Goal: Contribute content: Contribute content

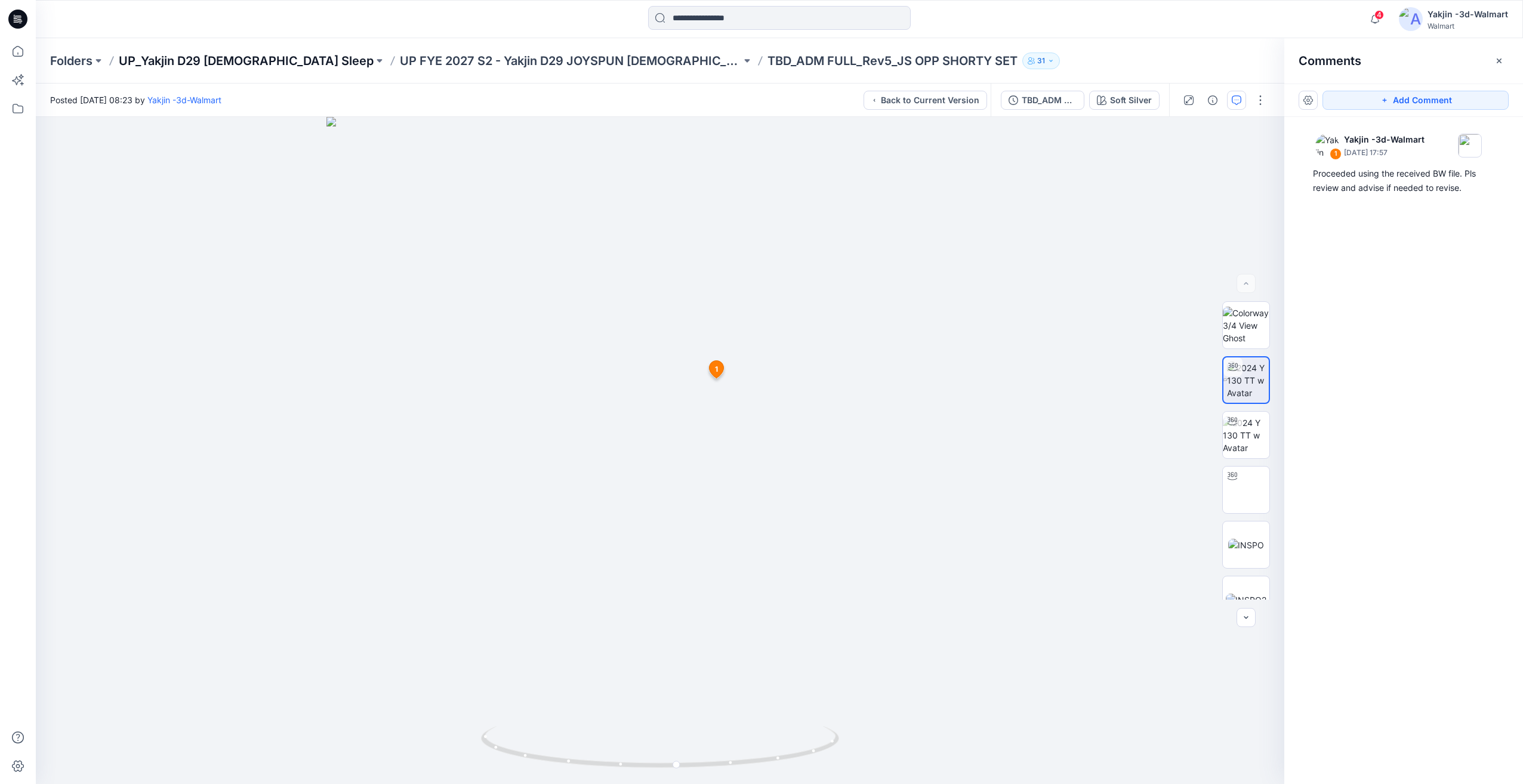
click at [216, 65] on p "UP_Yakjin D29 [DEMOGRAPHIC_DATA] Sleep" at bounding box center [245, 61] width 255 height 17
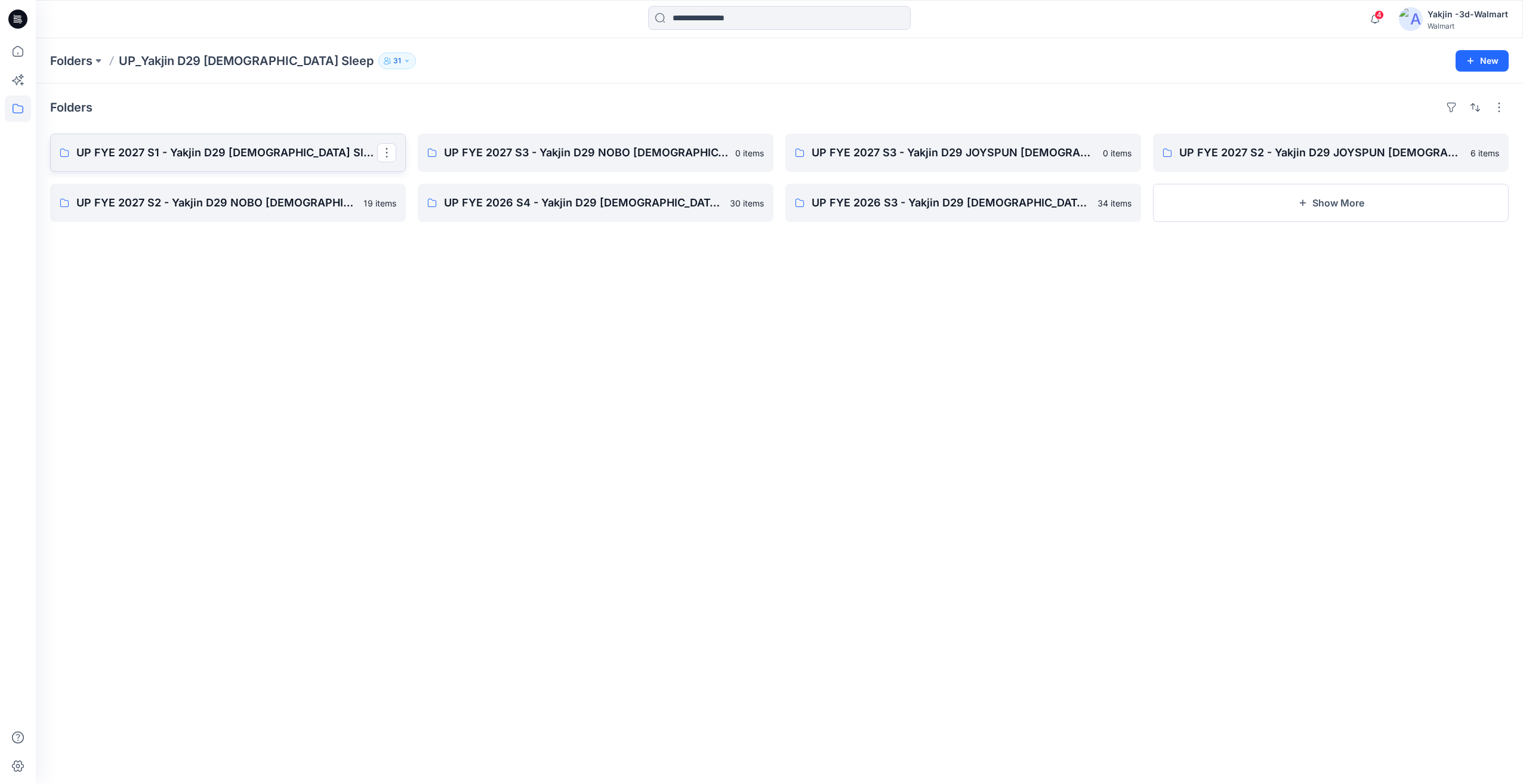
click at [284, 151] on p "UP FYE 2027 S1 - Yakjin D29 [DEMOGRAPHIC_DATA] Sleepwear" at bounding box center [226, 153] width 300 height 17
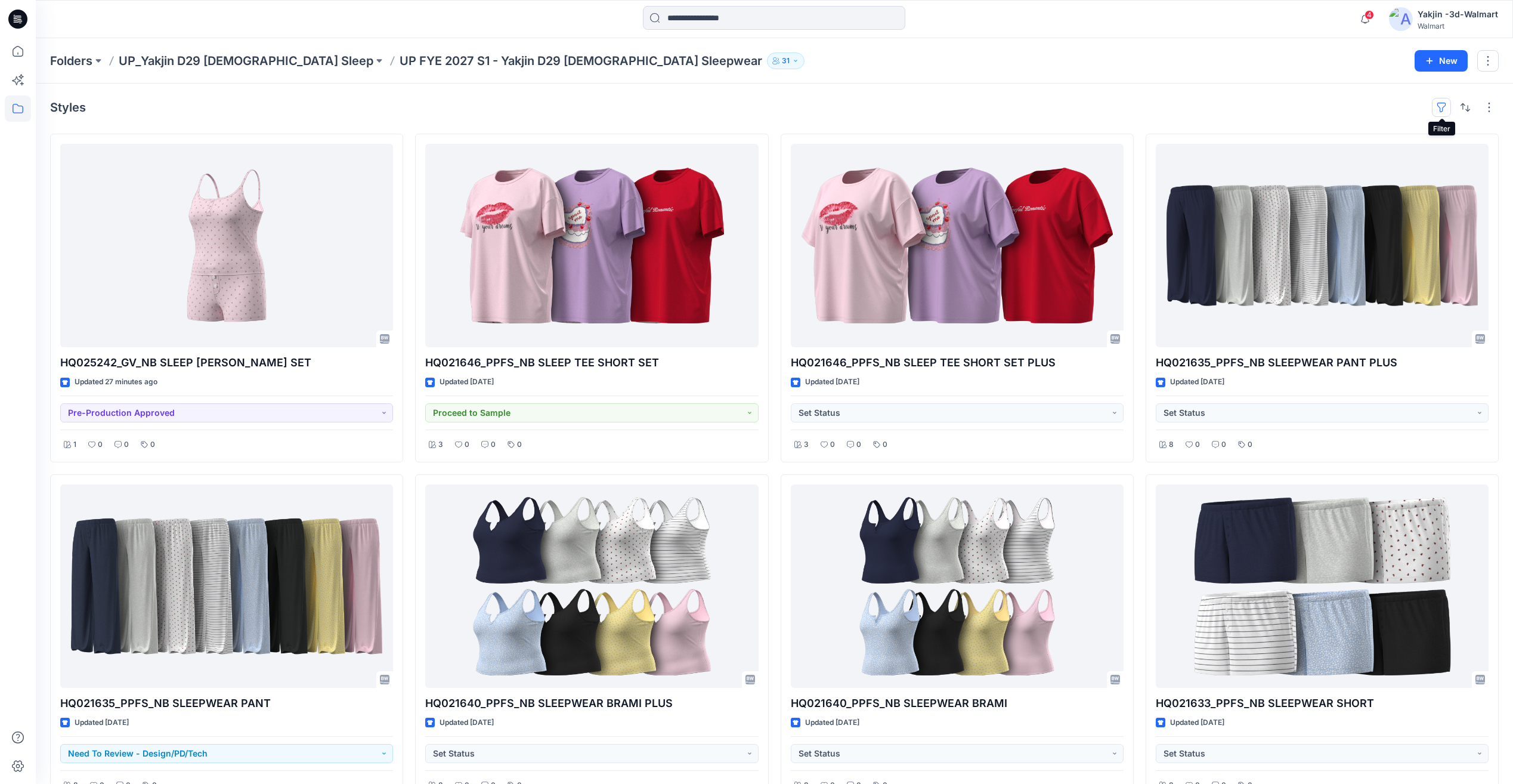
click at [1443, 113] on button "button" at bounding box center [1441, 107] width 19 height 19
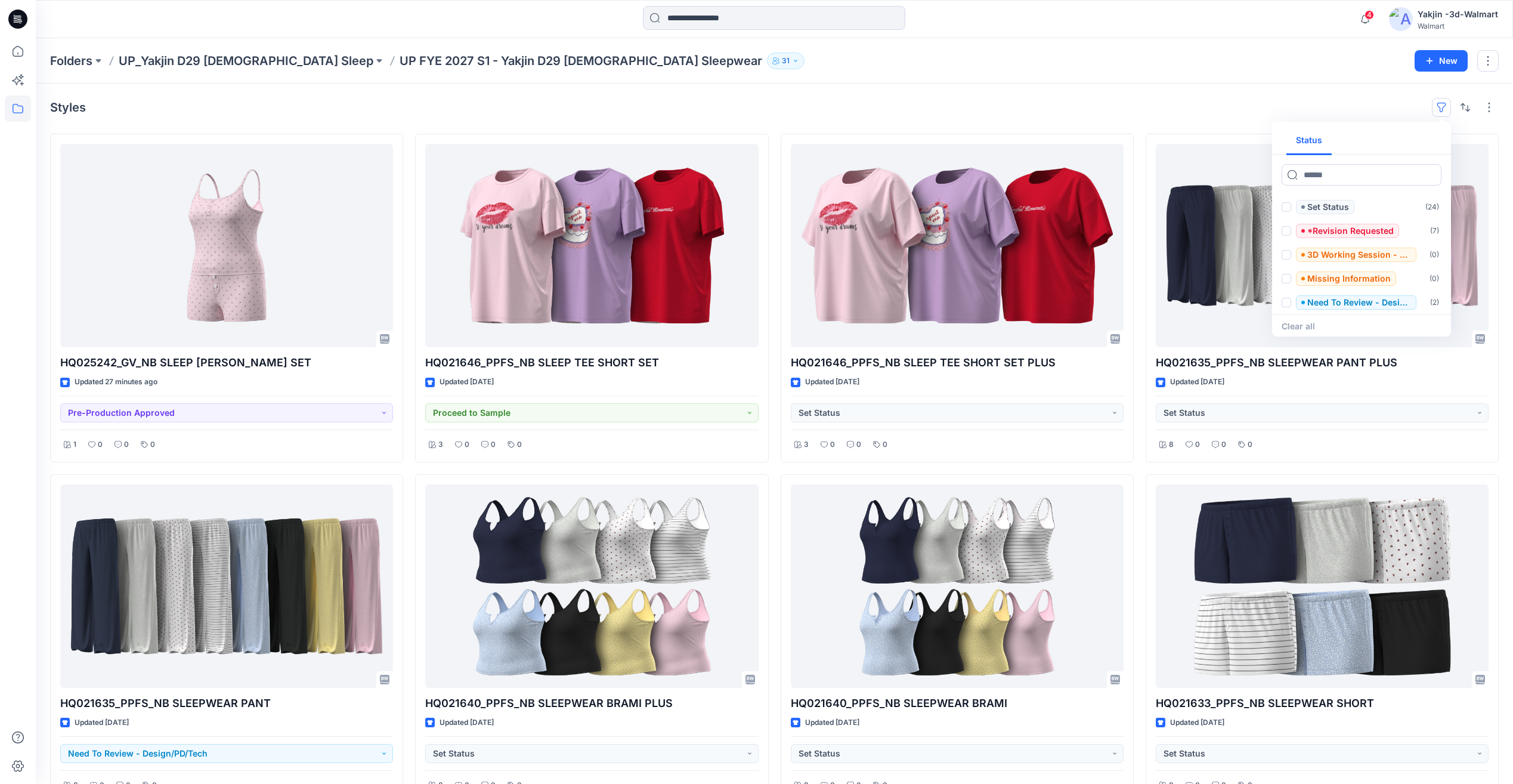
click at [1443, 113] on button "button" at bounding box center [1441, 107] width 19 height 19
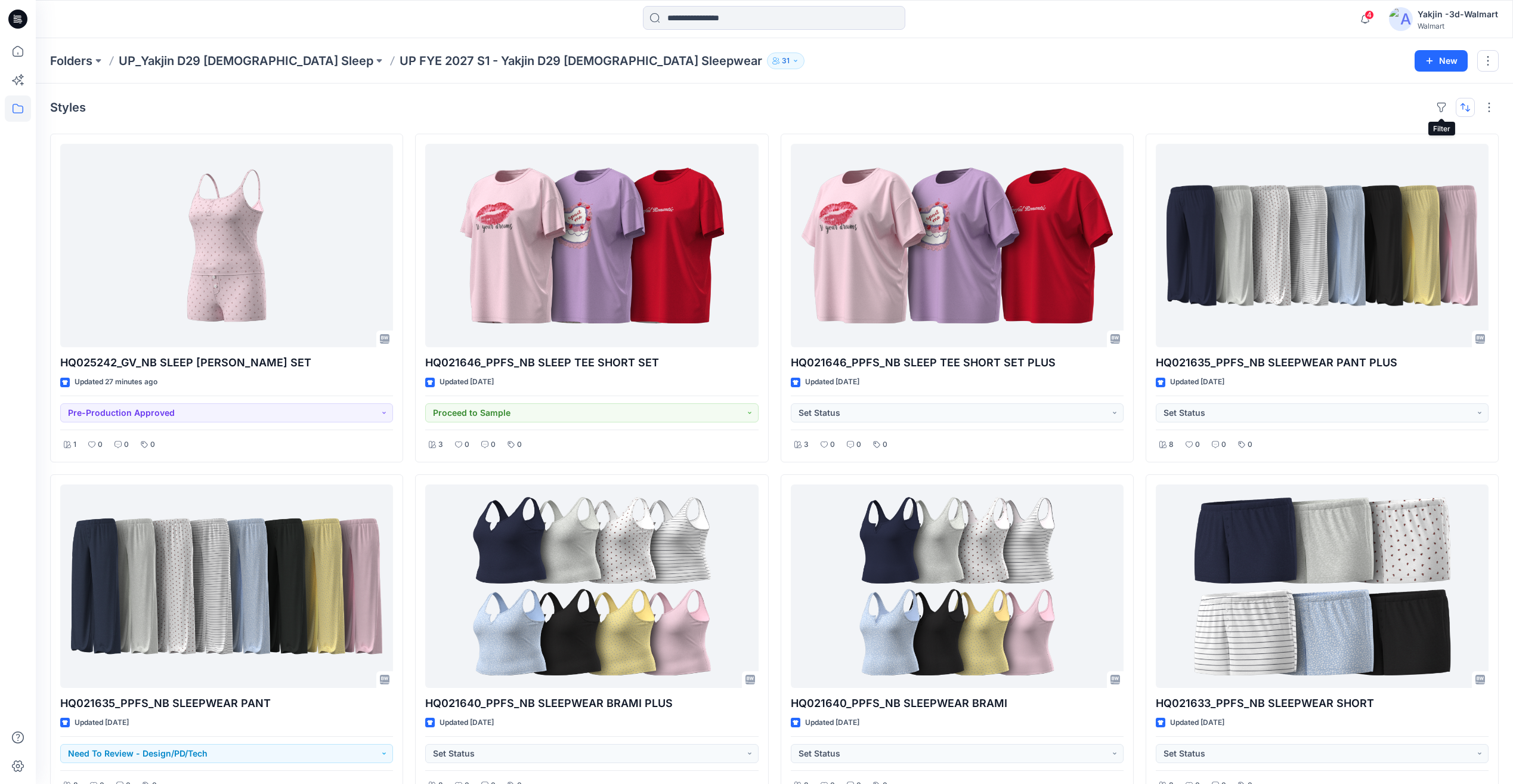
click at [1466, 111] on button "button" at bounding box center [1465, 107] width 19 height 19
click at [1307, 103] on div "Styles Last update A to Z" at bounding box center [774, 107] width 1449 height 19
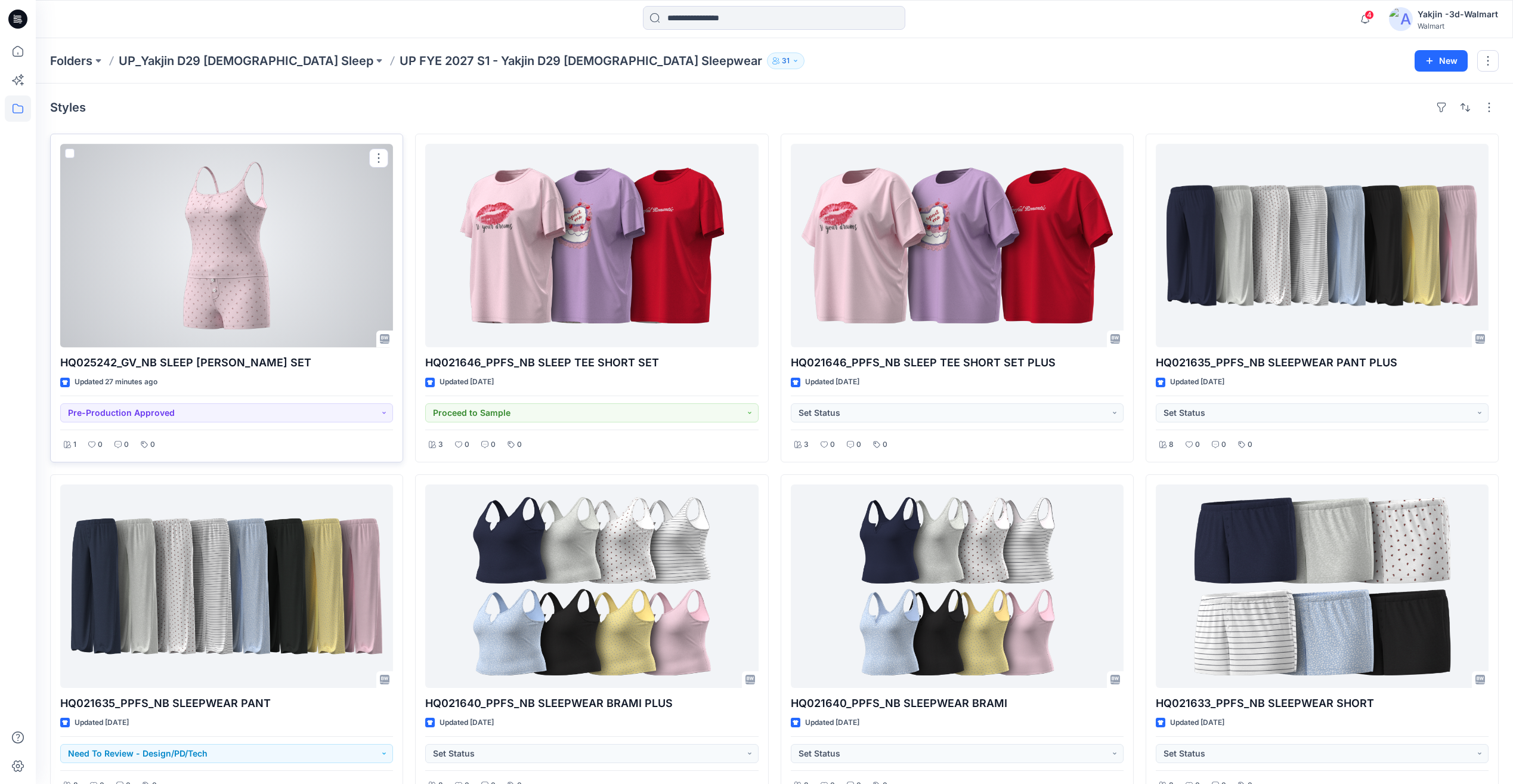
drag, startPoint x: 271, startPoint y: 293, endPoint x: 294, endPoint y: 288, distance: 23.5
click at [271, 293] on div at bounding box center [227, 245] width 333 height 203
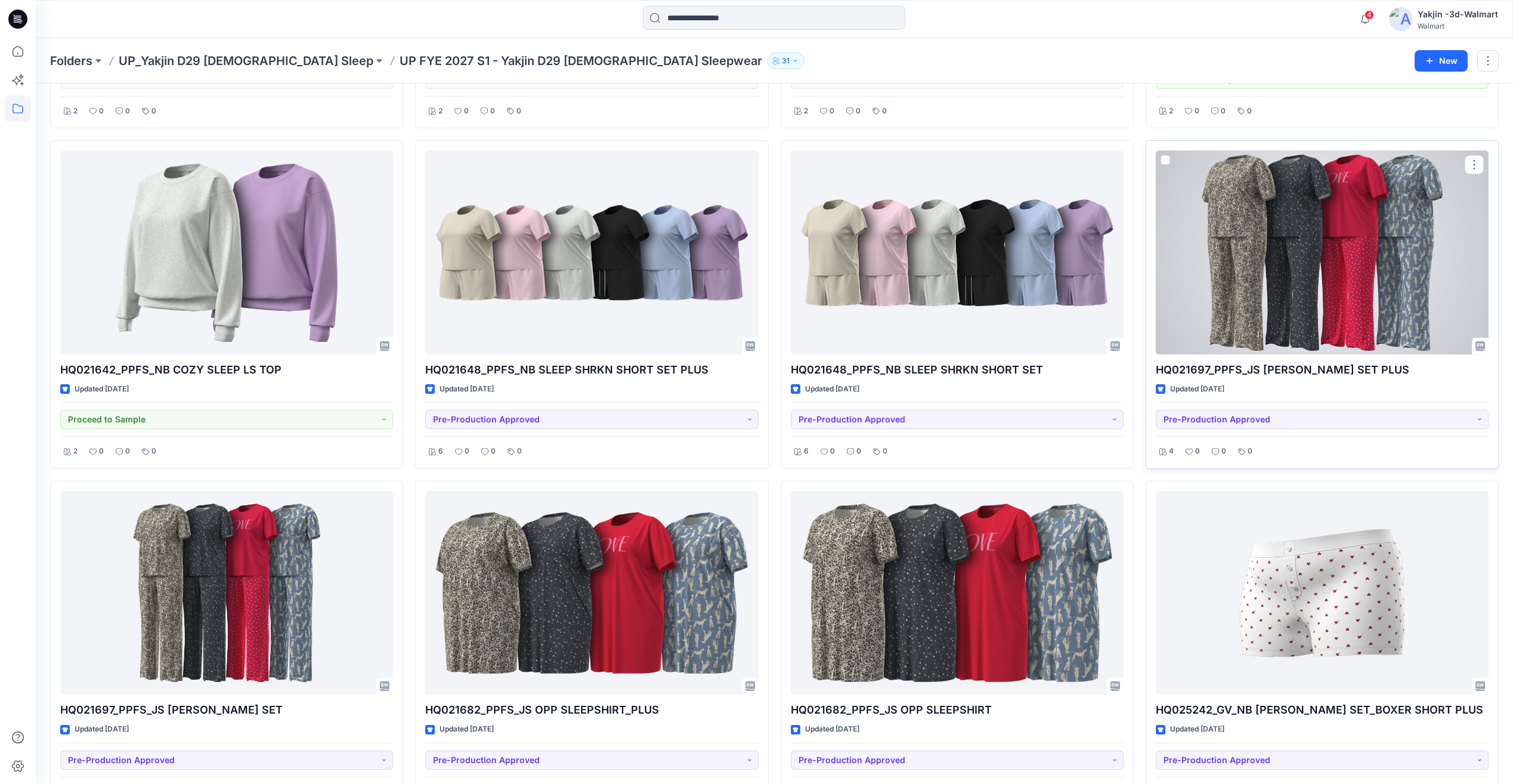
scroll to position [1365, 0]
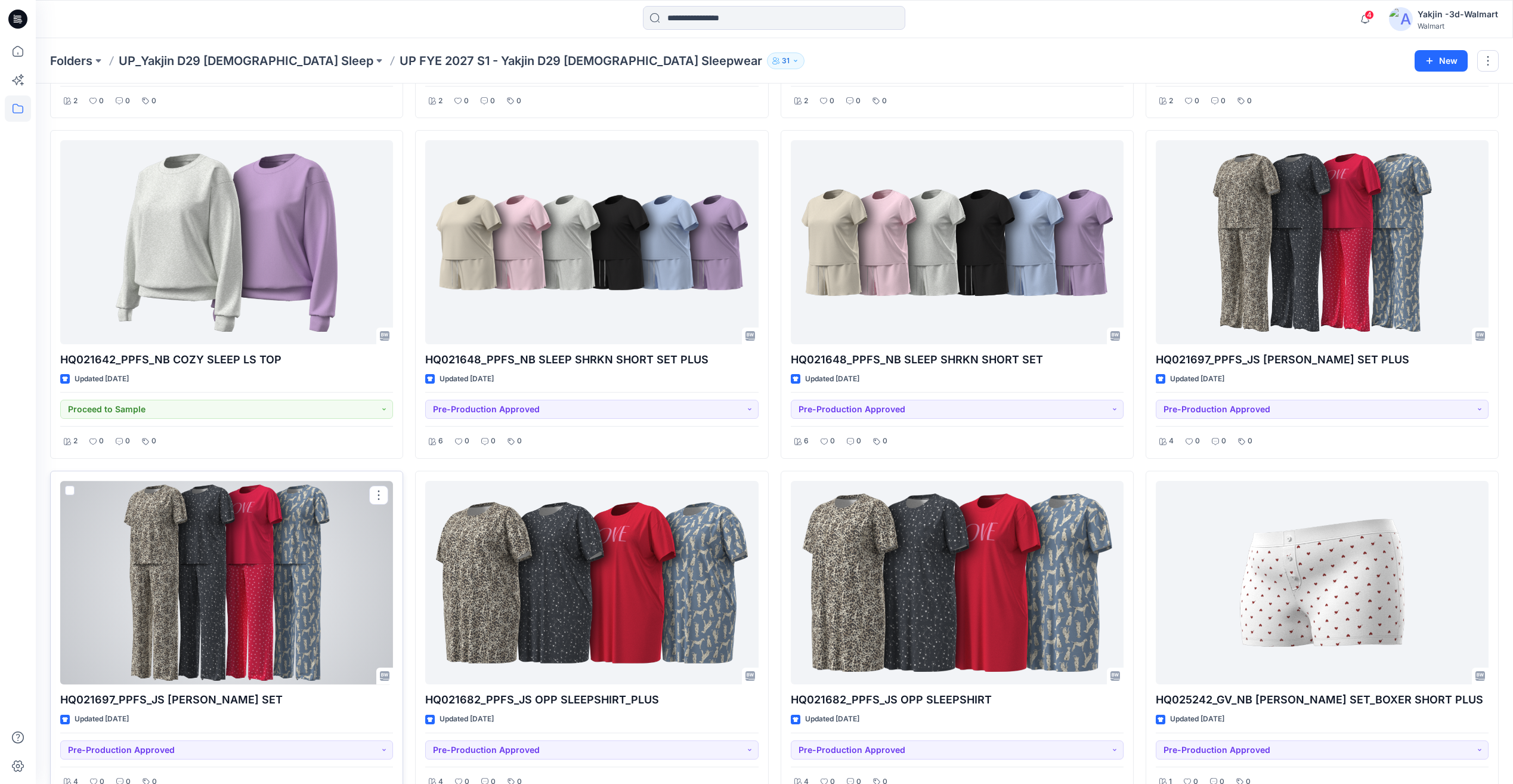
click at [299, 590] on div at bounding box center [227, 582] width 333 height 203
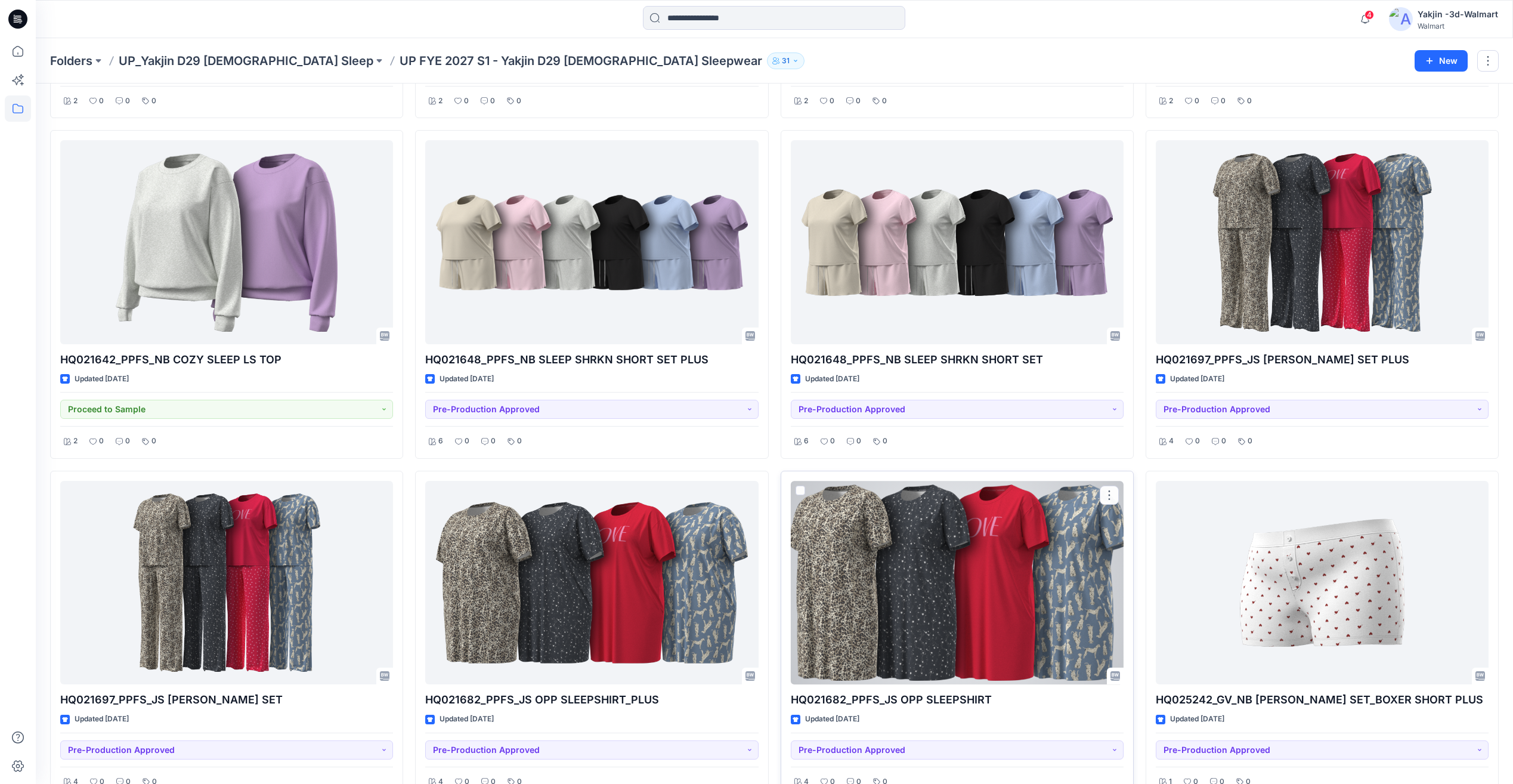
click at [913, 615] on div at bounding box center [957, 582] width 333 height 203
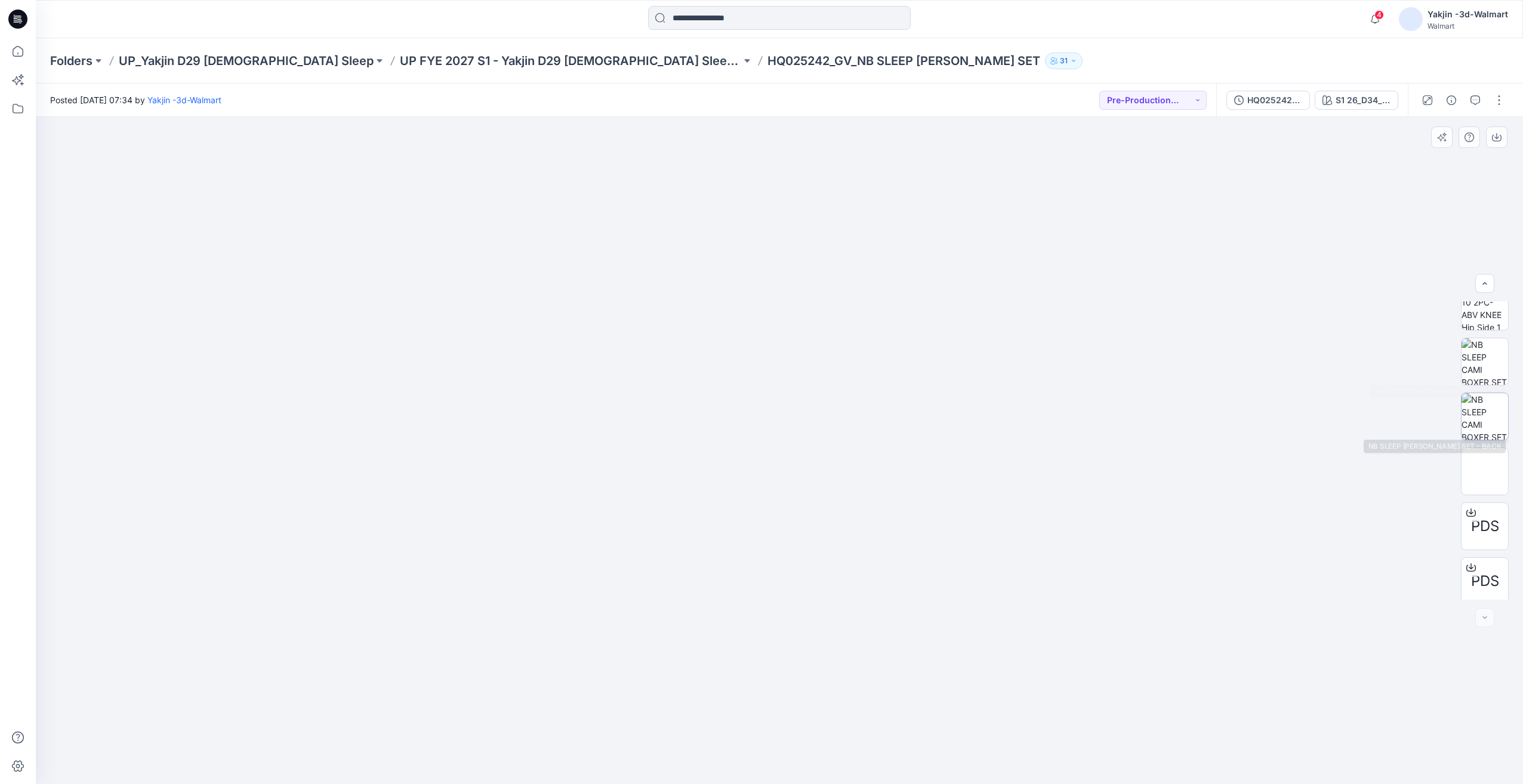
scroll to position [463, 0]
click at [1482, 347] on img at bounding box center [1484, 356] width 47 height 47
click at [1490, 401] on img at bounding box center [1484, 410] width 47 height 47
click at [1493, 463] on img at bounding box center [1484, 465] width 47 height 47
click at [1497, 362] on img at bounding box center [1484, 356] width 47 height 47
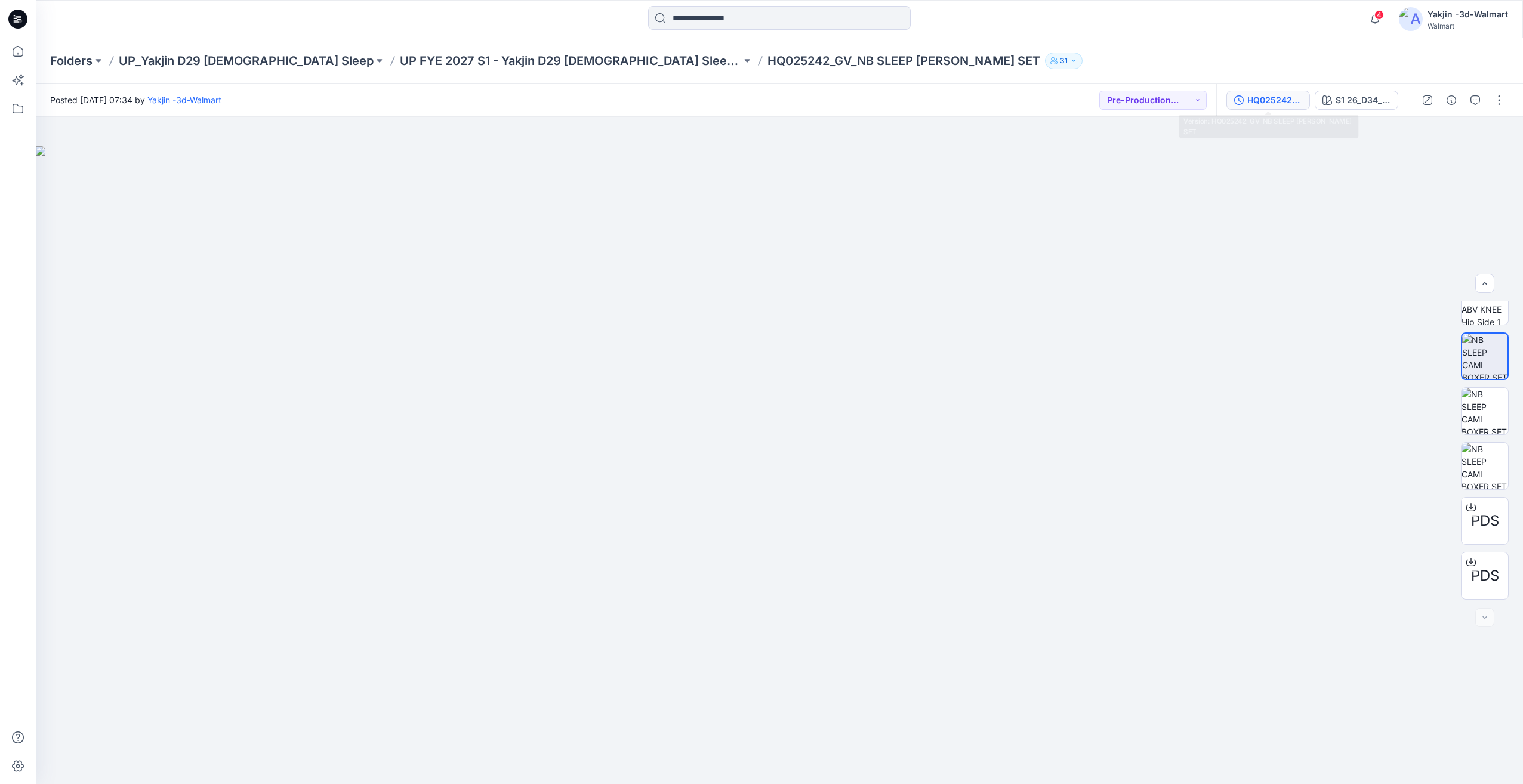
click at [1241, 103] on icon "button" at bounding box center [1238, 100] width 9 height 9
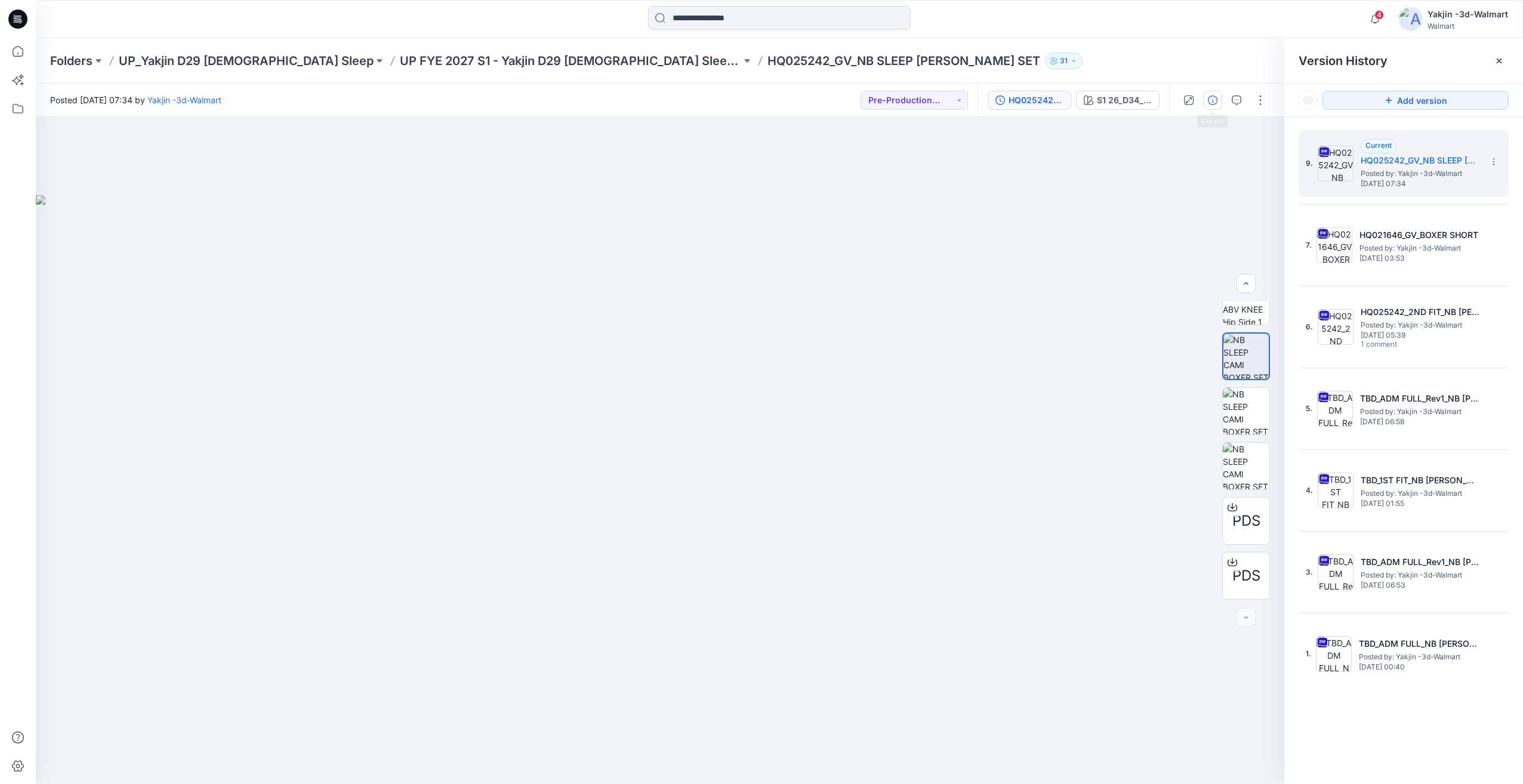
click at [1206, 107] on button "button" at bounding box center [1212, 100] width 19 height 19
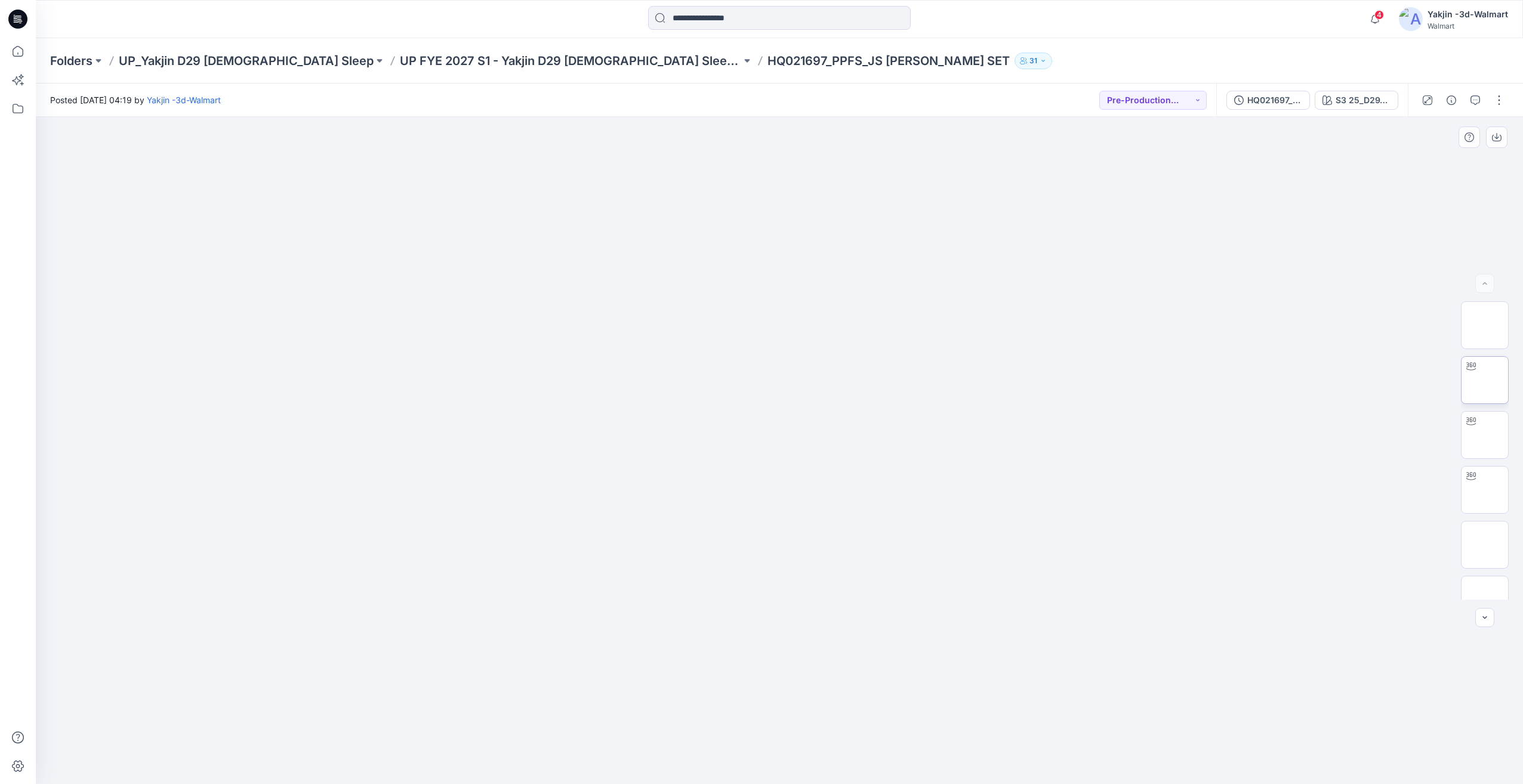
scroll to position [353, 0]
click at [1501, 97] on button "button" at bounding box center [1498, 100] width 19 height 19
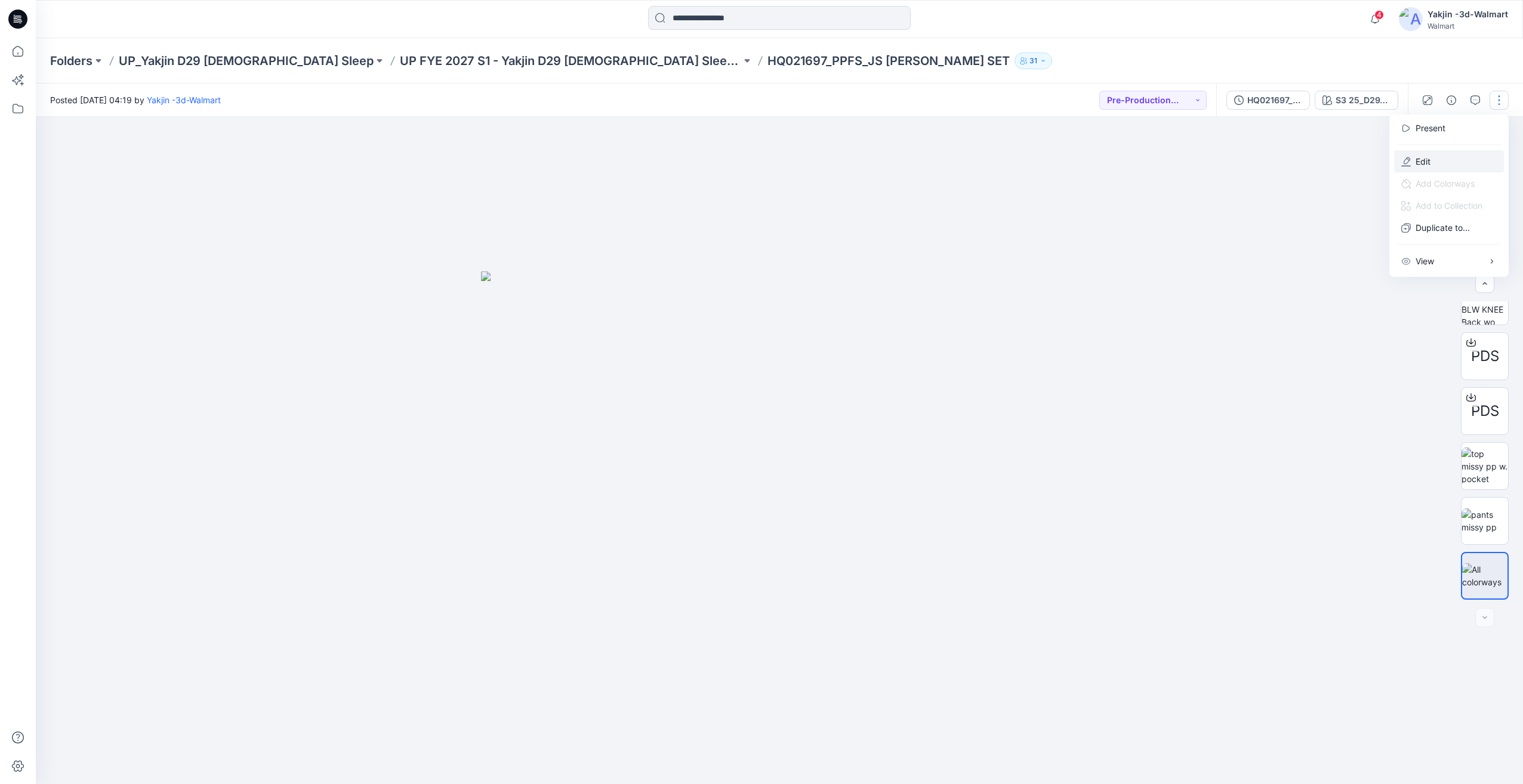
click at [1423, 156] on p "Edit" at bounding box center [1423, 161] width 15 height 13
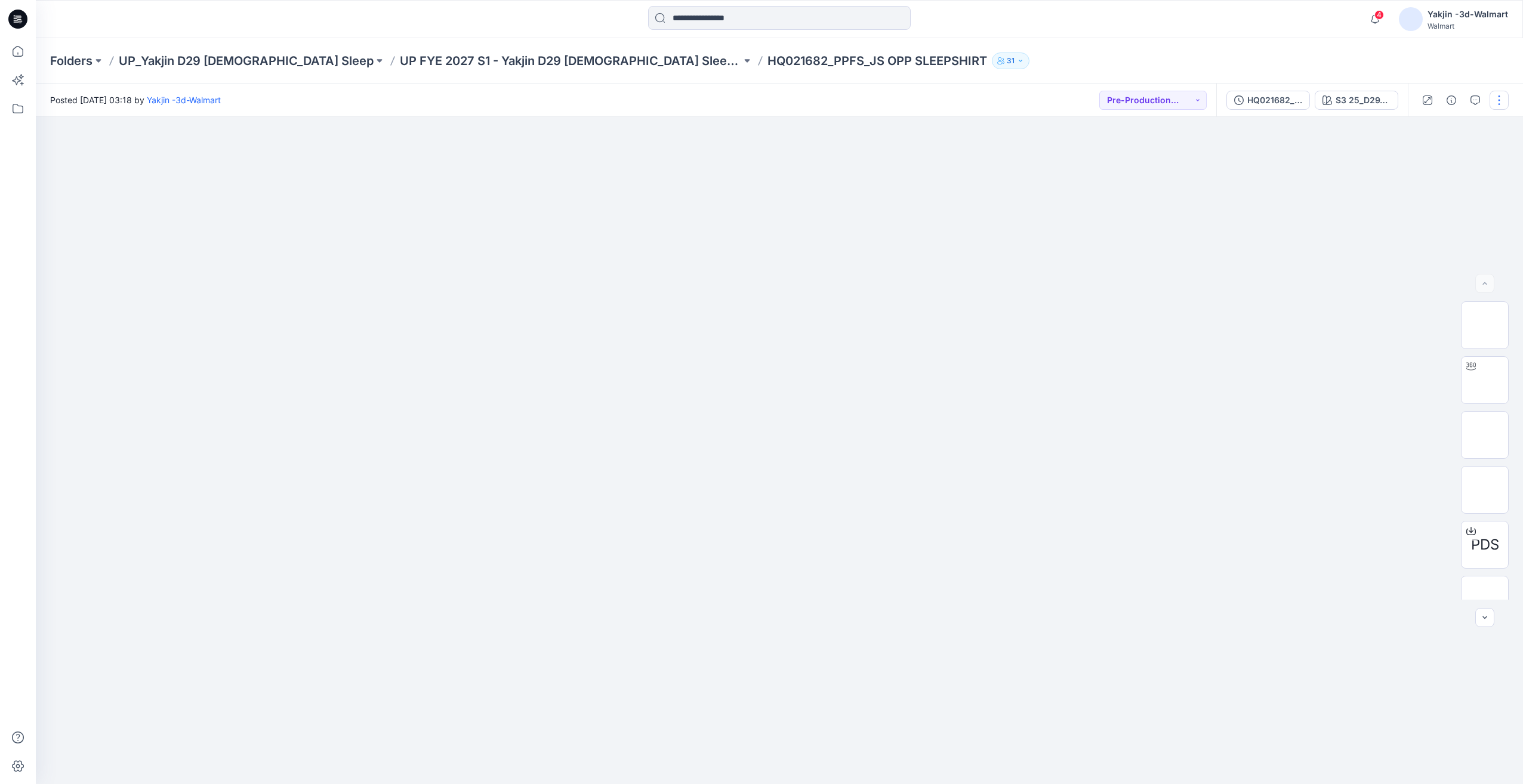
click at [1497, 109] on div at bounding box center [1463, 100] width 110 height 33
click at [1498, 103] on button "button" at bounding box center [1498, 100] width 19 height 19
click at [1426, 161] on p "Edit" at bounding box center [1423, 161] width 15 height 13
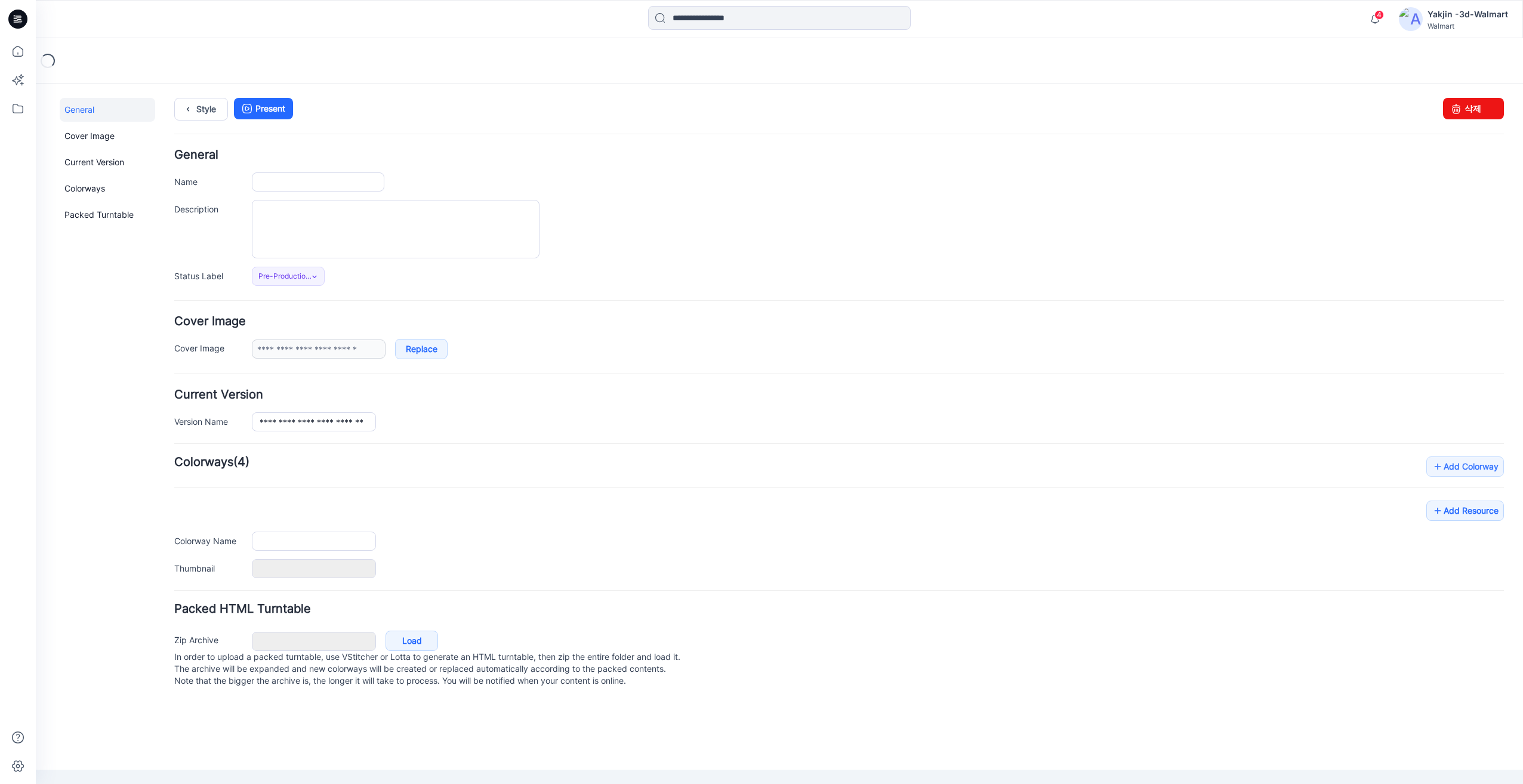
type input "**********"
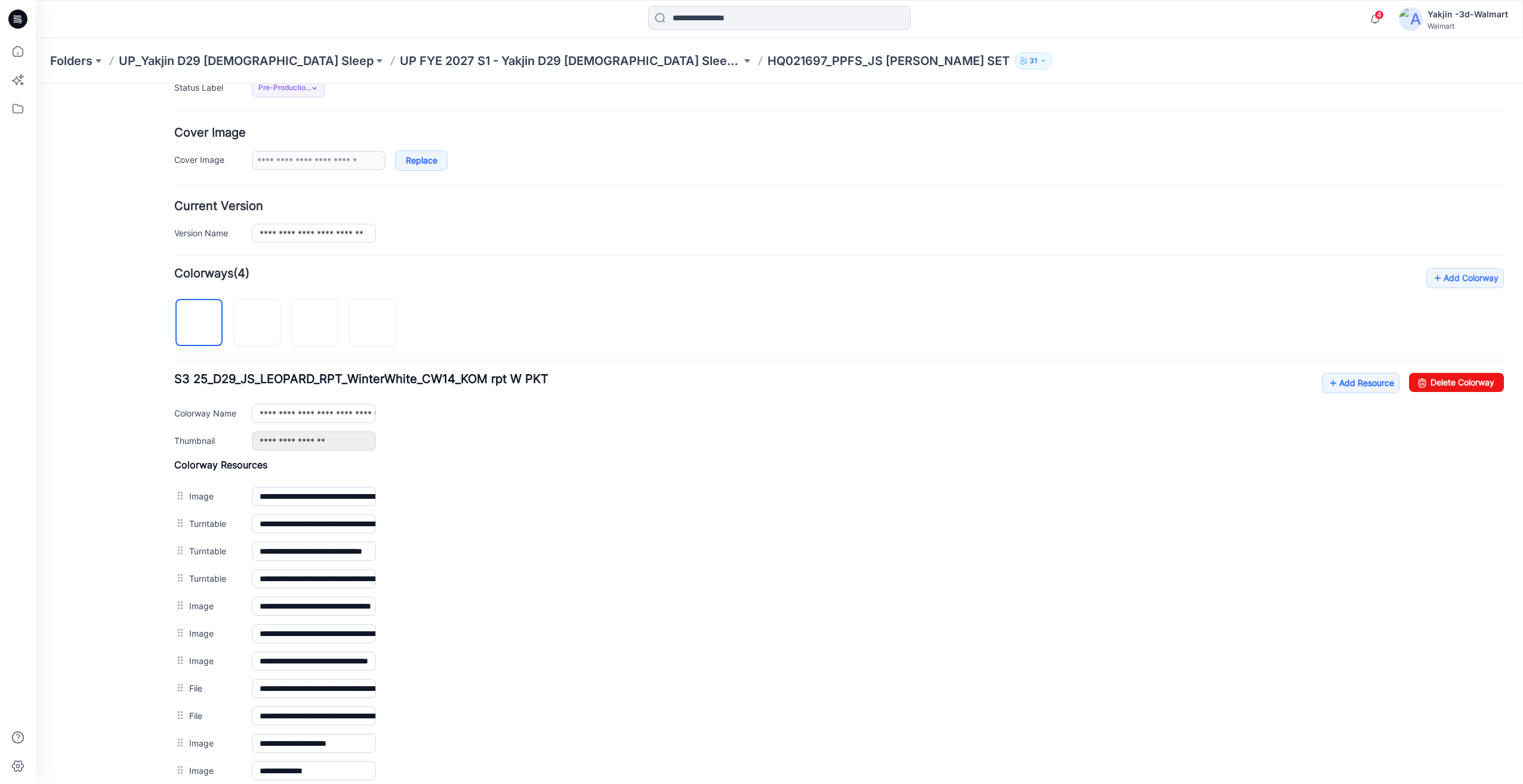
scroll to position [326, 0]
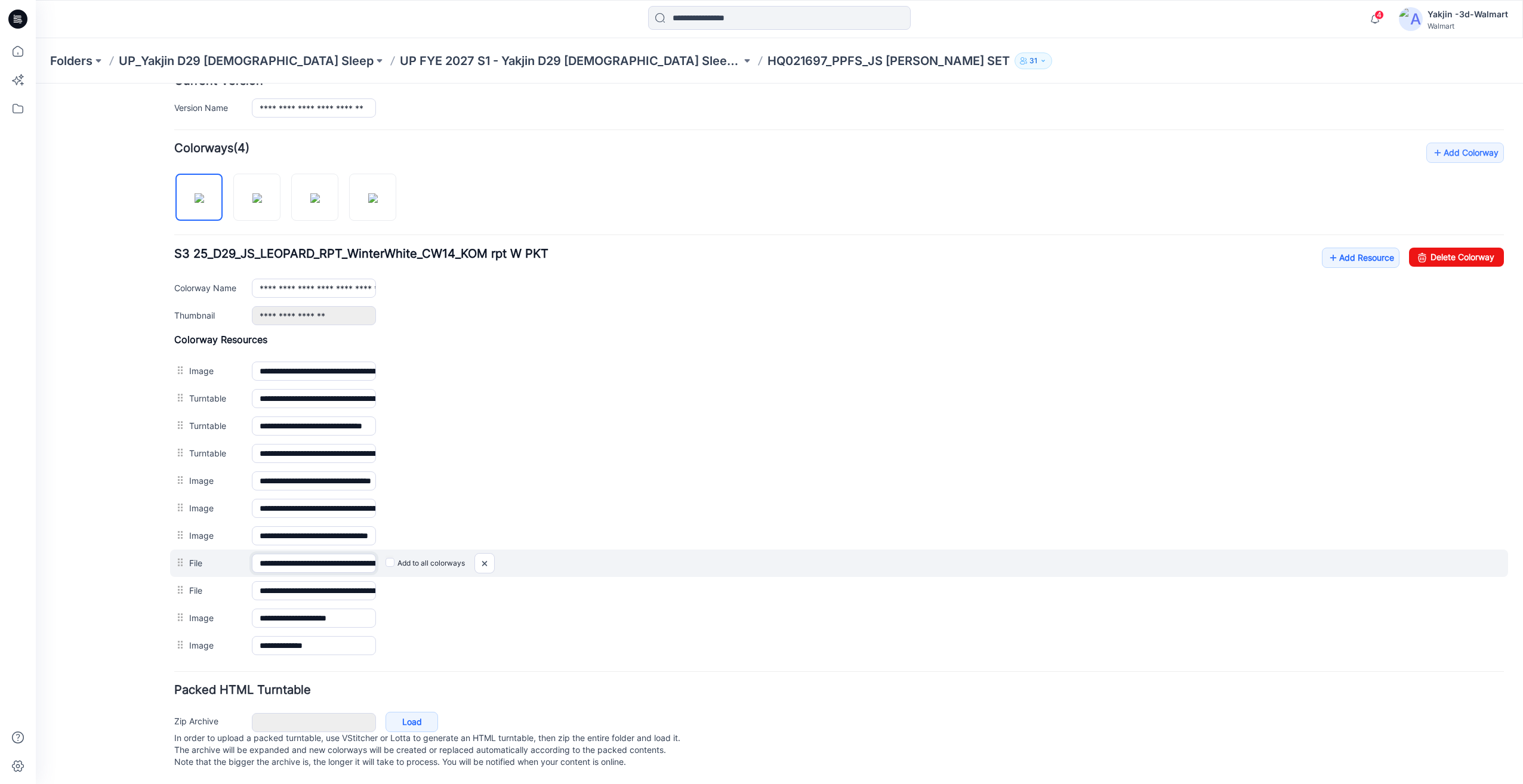
click at [342, 553] on input "**********" at bounding box center [314, 562] width 124 height 19
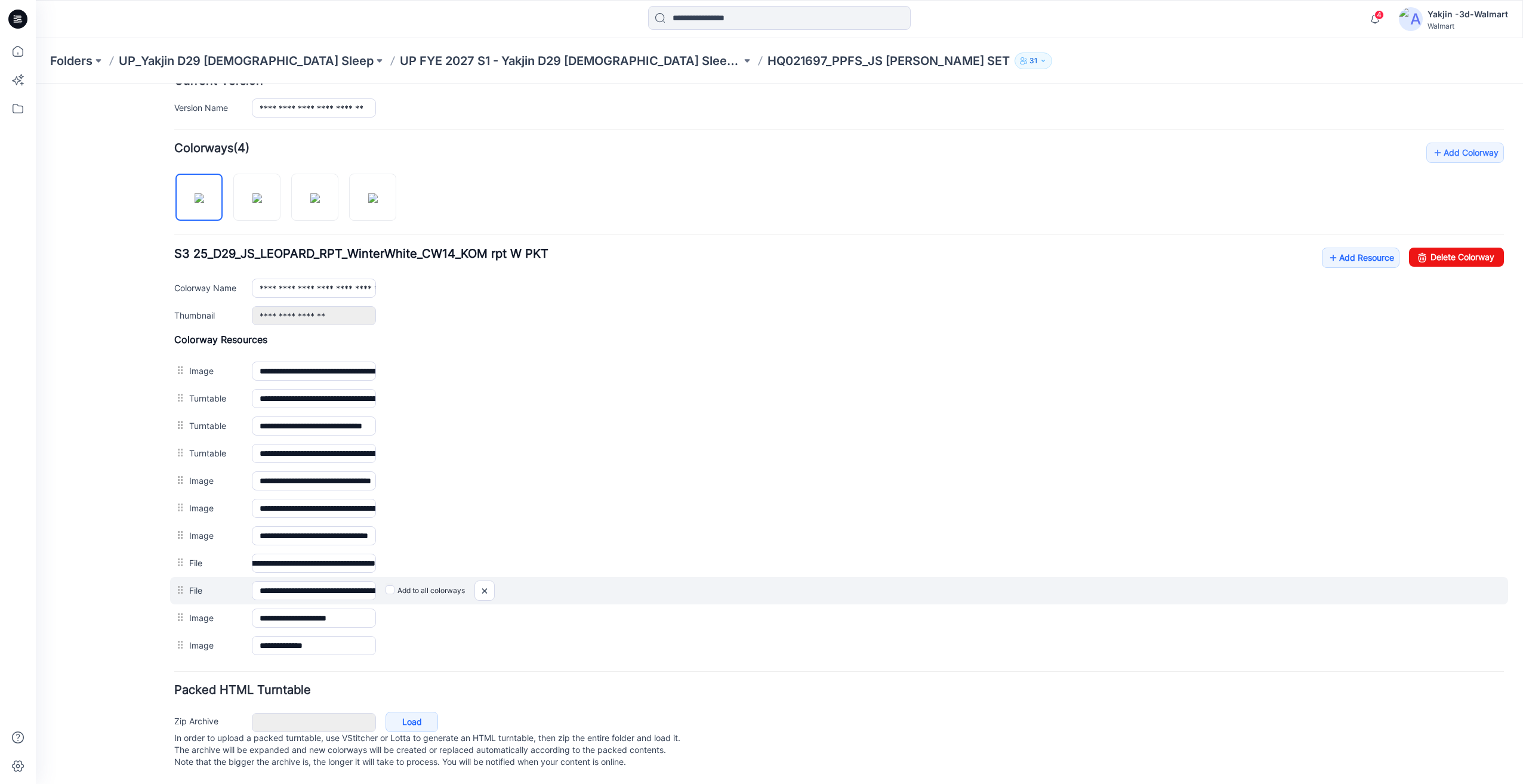
click at [339, 577] on div "**********" at bounding box center [838, 590] width 1338 height 27
click at [345, 581] on input "**********" at bounding box center [314, 590] width 124 height 19
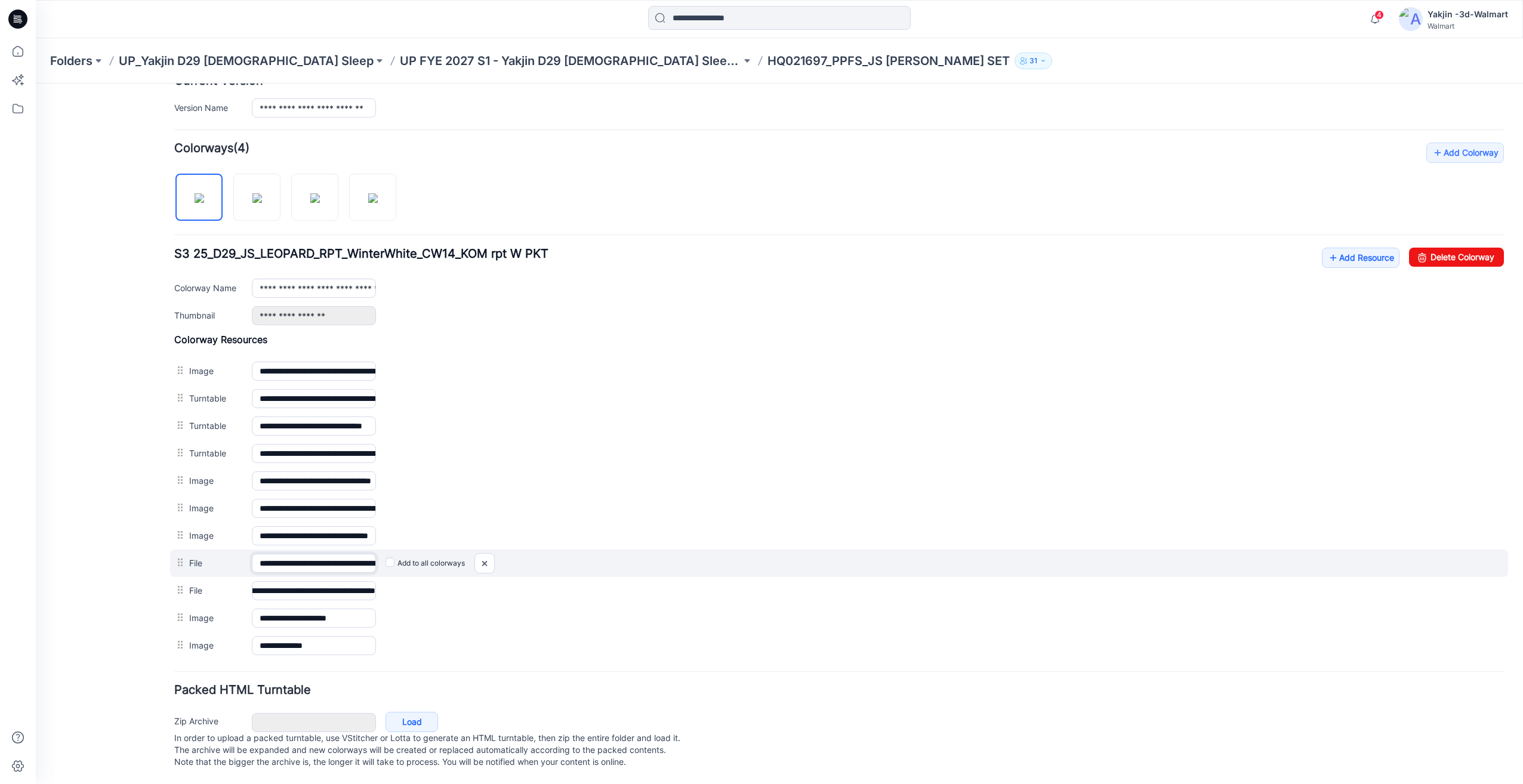
click at [346, 553] on input "**********" at bounding box center [314, 562] width 124 height 19
drag, startPoint x: 869, startPoint y: 147, endPoint x: 488, endPoint y: 555, distance: 558.2
click at [36, 84] on img at bounding box center [36, 84] width 0 height 0
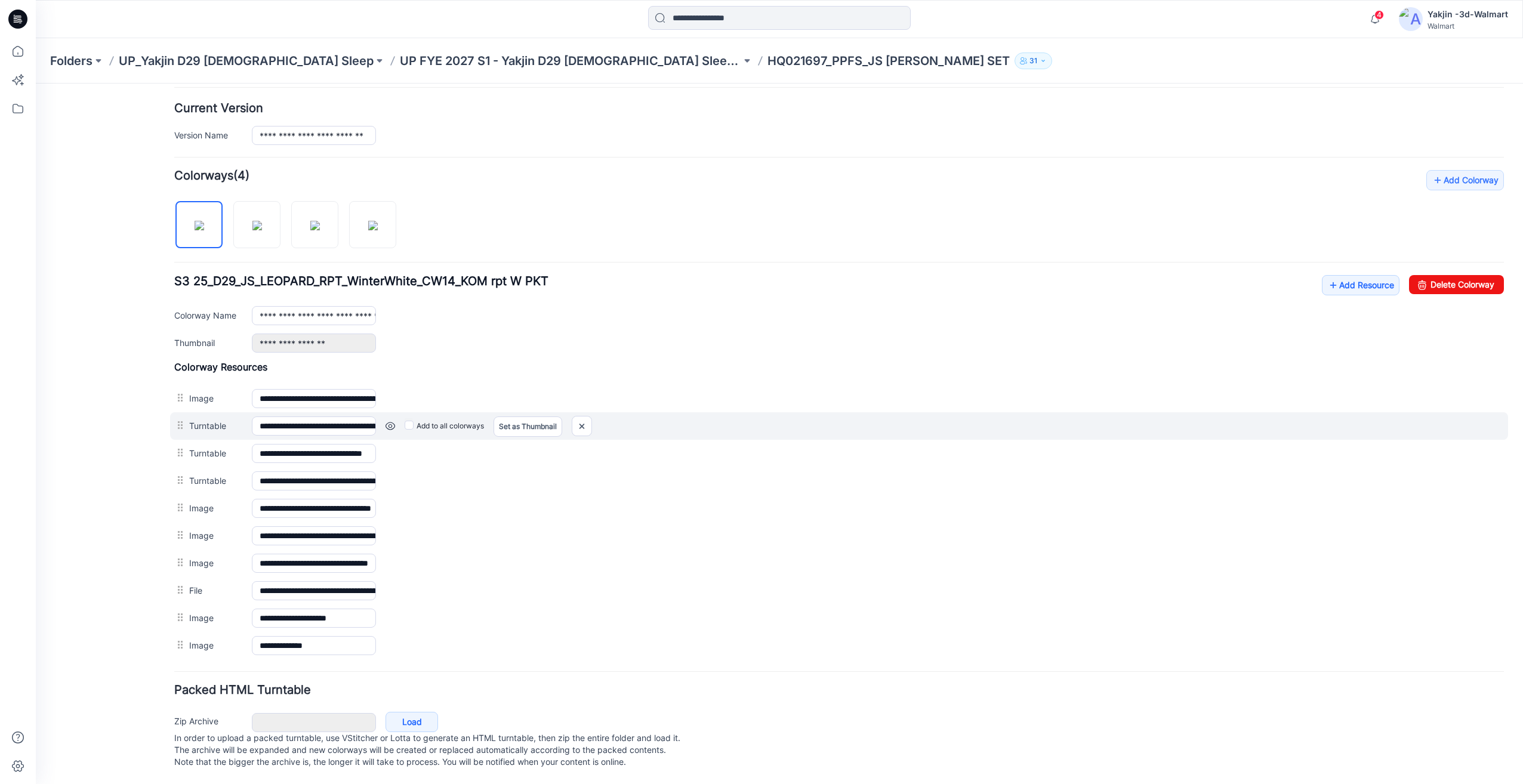
scroll to position [299, 0]
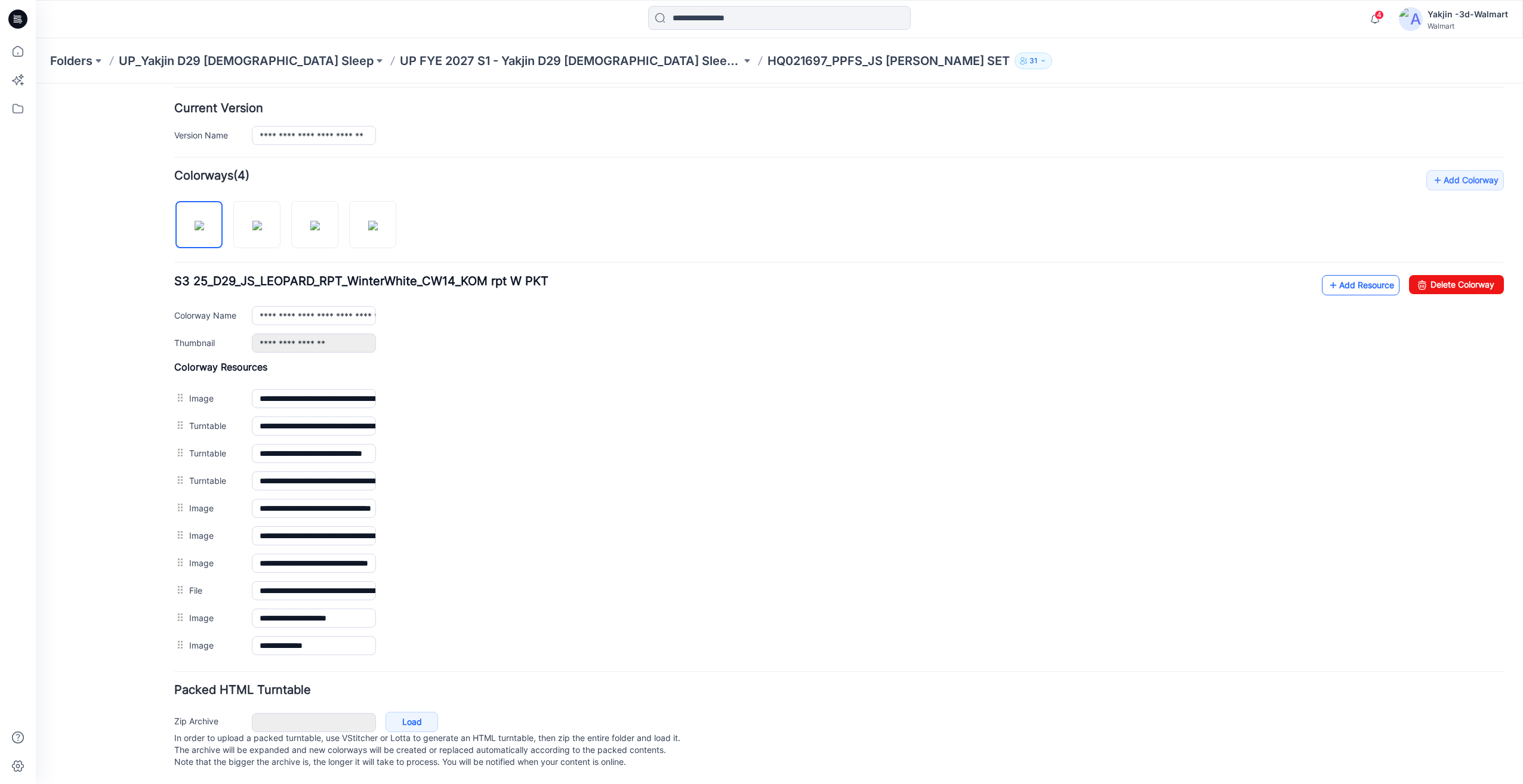
click at [1331, 277] on link "Add Resource" at bounding box center [1361, 285] width 78 height 20
click at [1331, 275] on link "Add Resource" at bounding box center [1361, 285] width 78 height 20
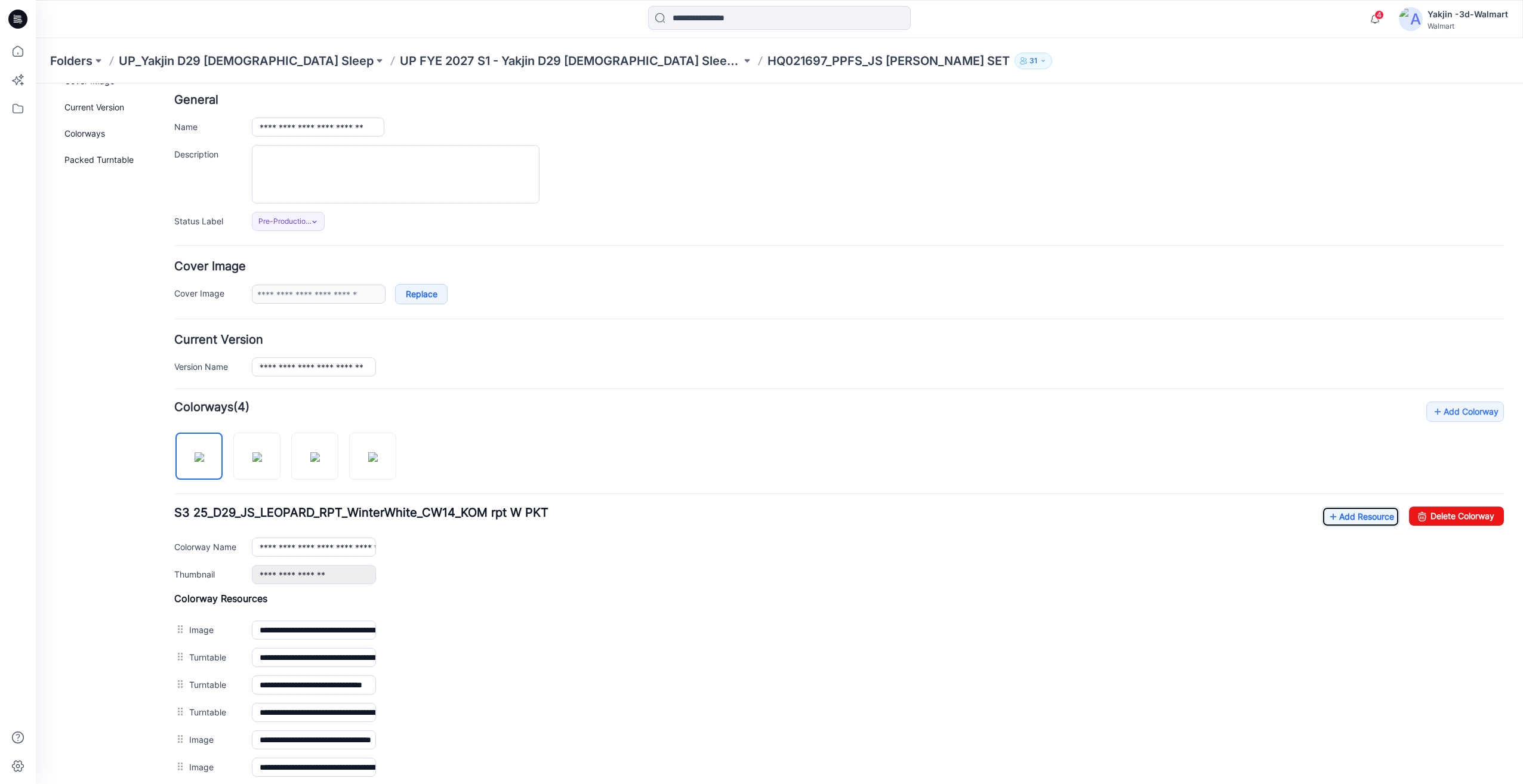
scroll to position [0, 0]
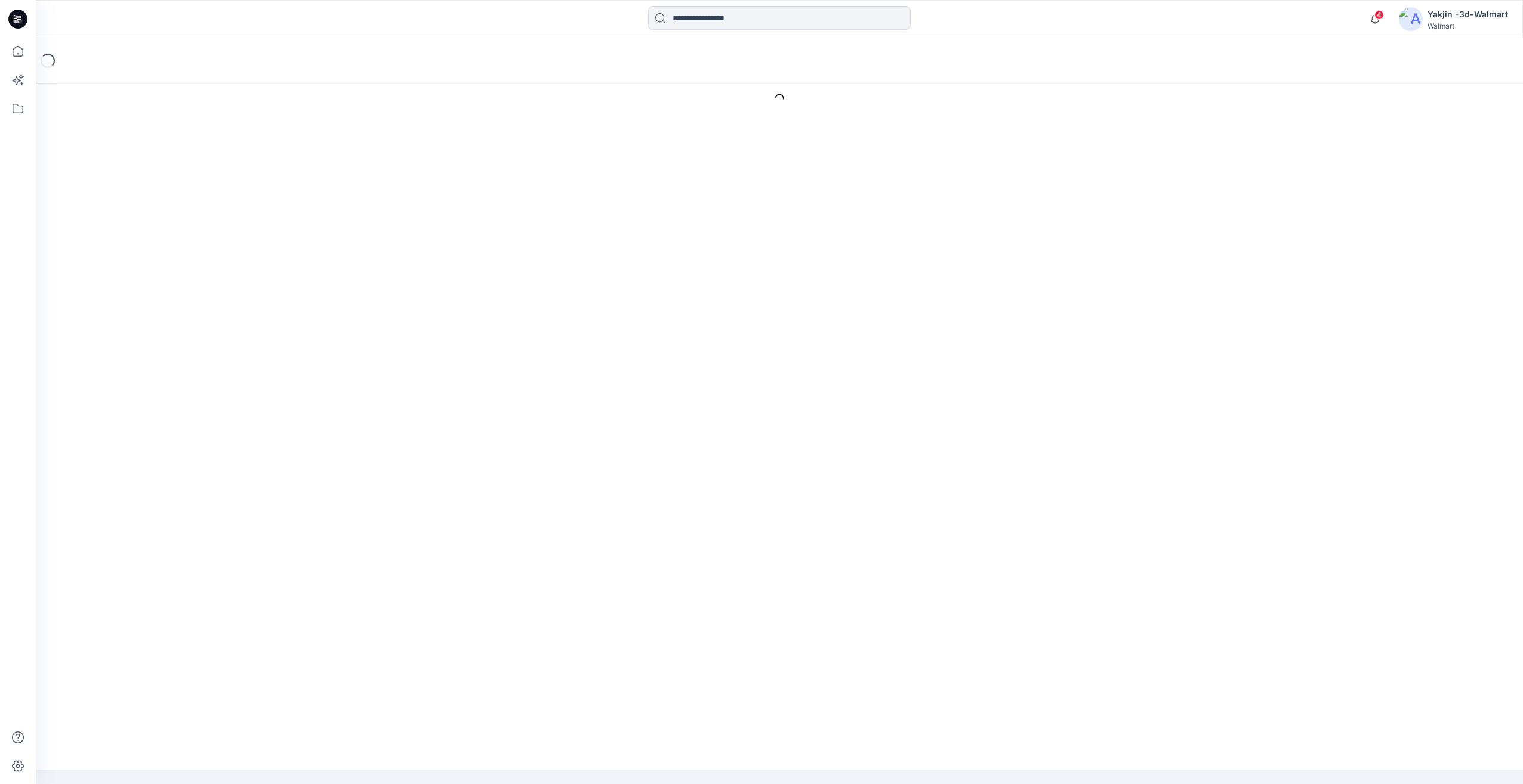
type input "**********"
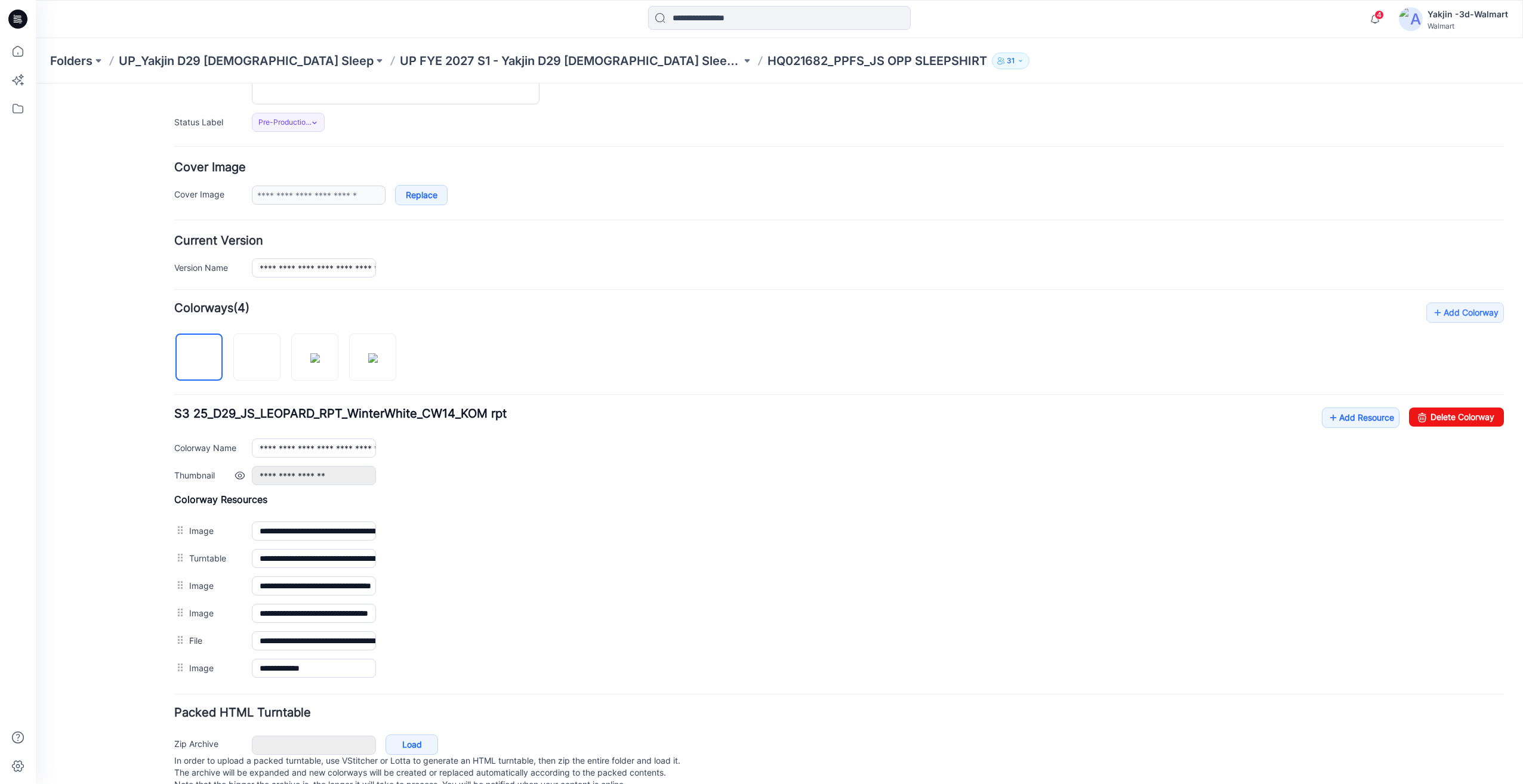
scroll to position [189, 0]
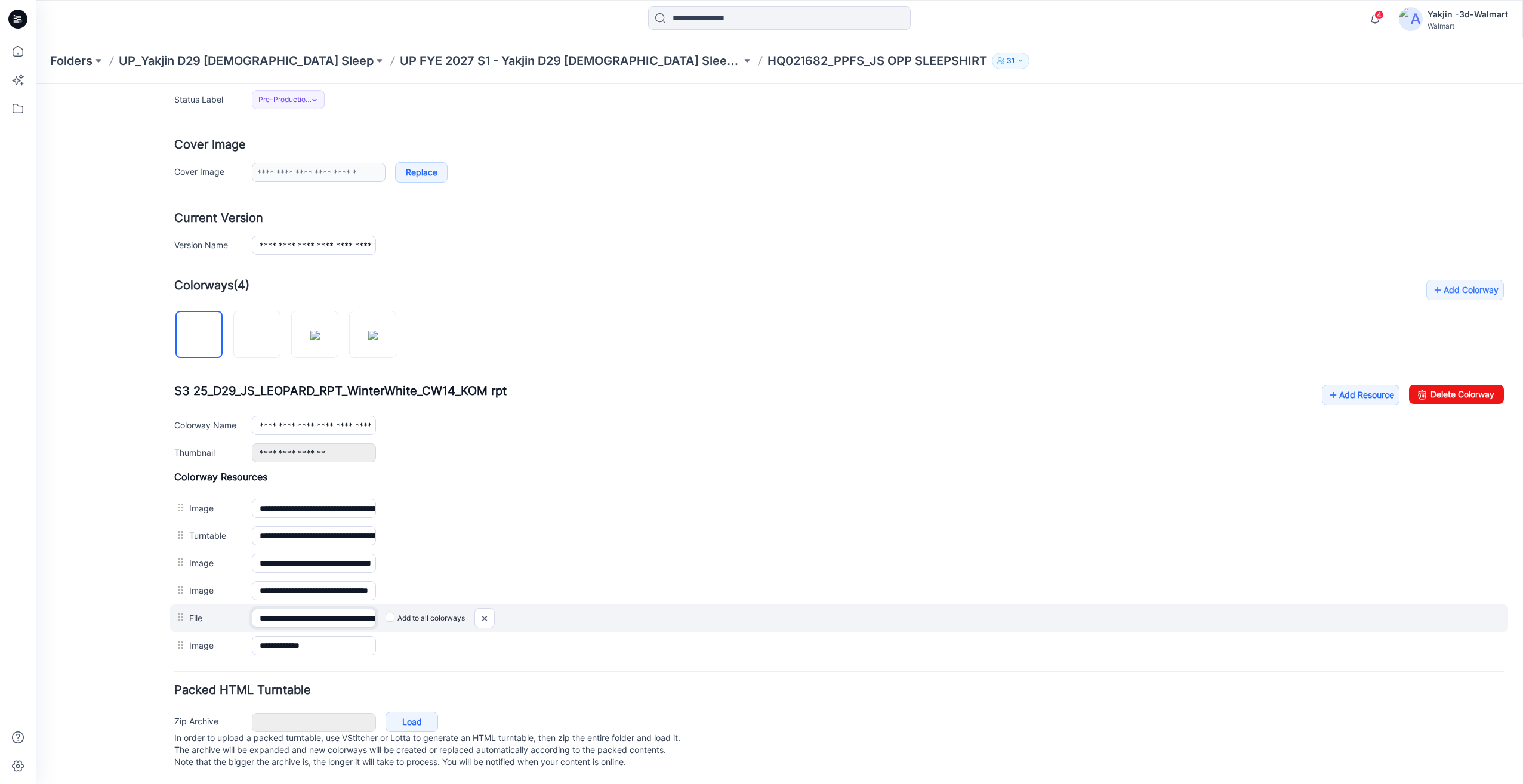
click at [324, 608] on input "**********" at bounding box center [314, 617] width 124 height 19
click at [36, 84] on img at bounding box center [36, 84] width 0 height 0
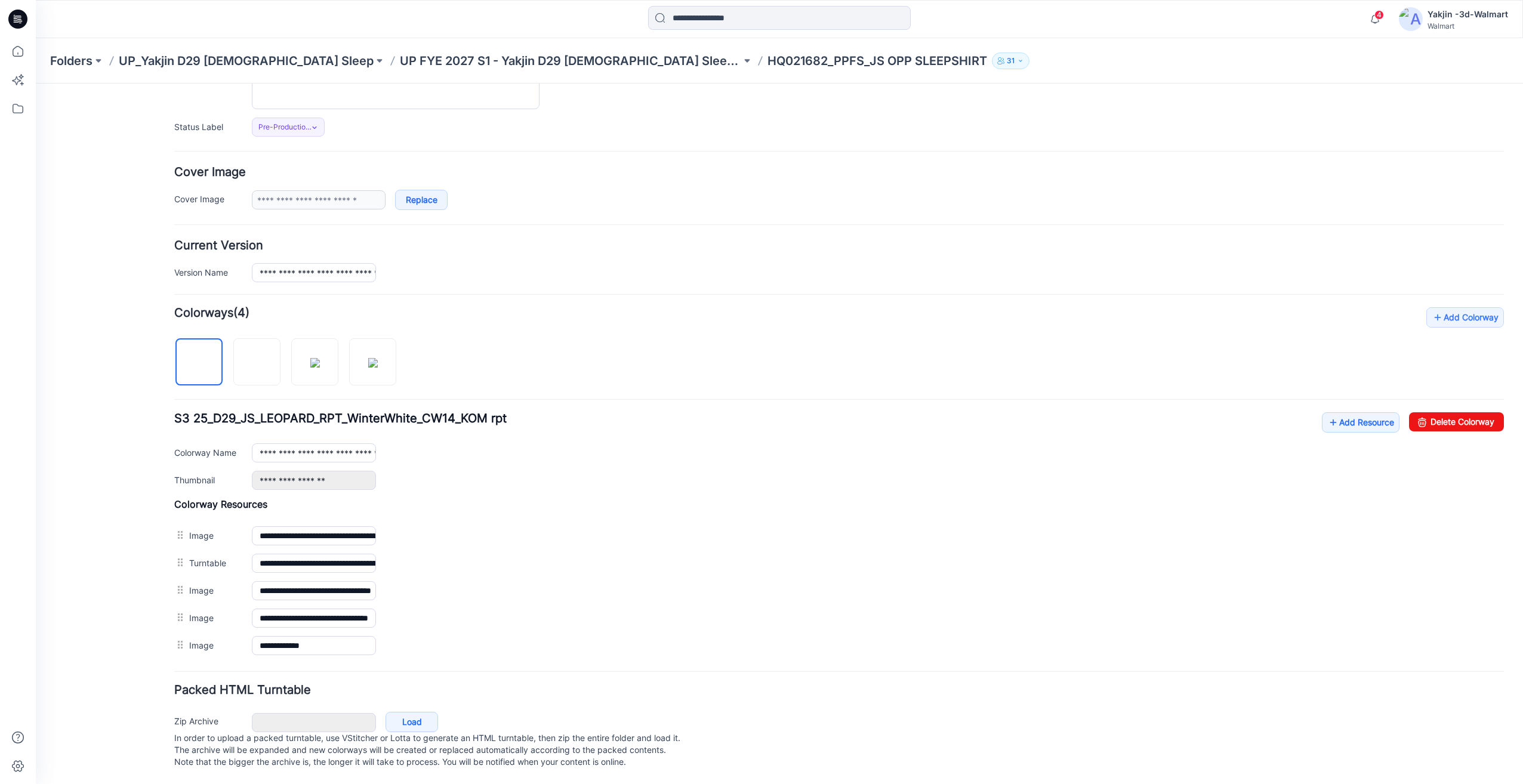
scroll to position [161, 0]
click at [1352, 414] on link "Add Resource" at bounding box center [1361, 422] width 78 height 20
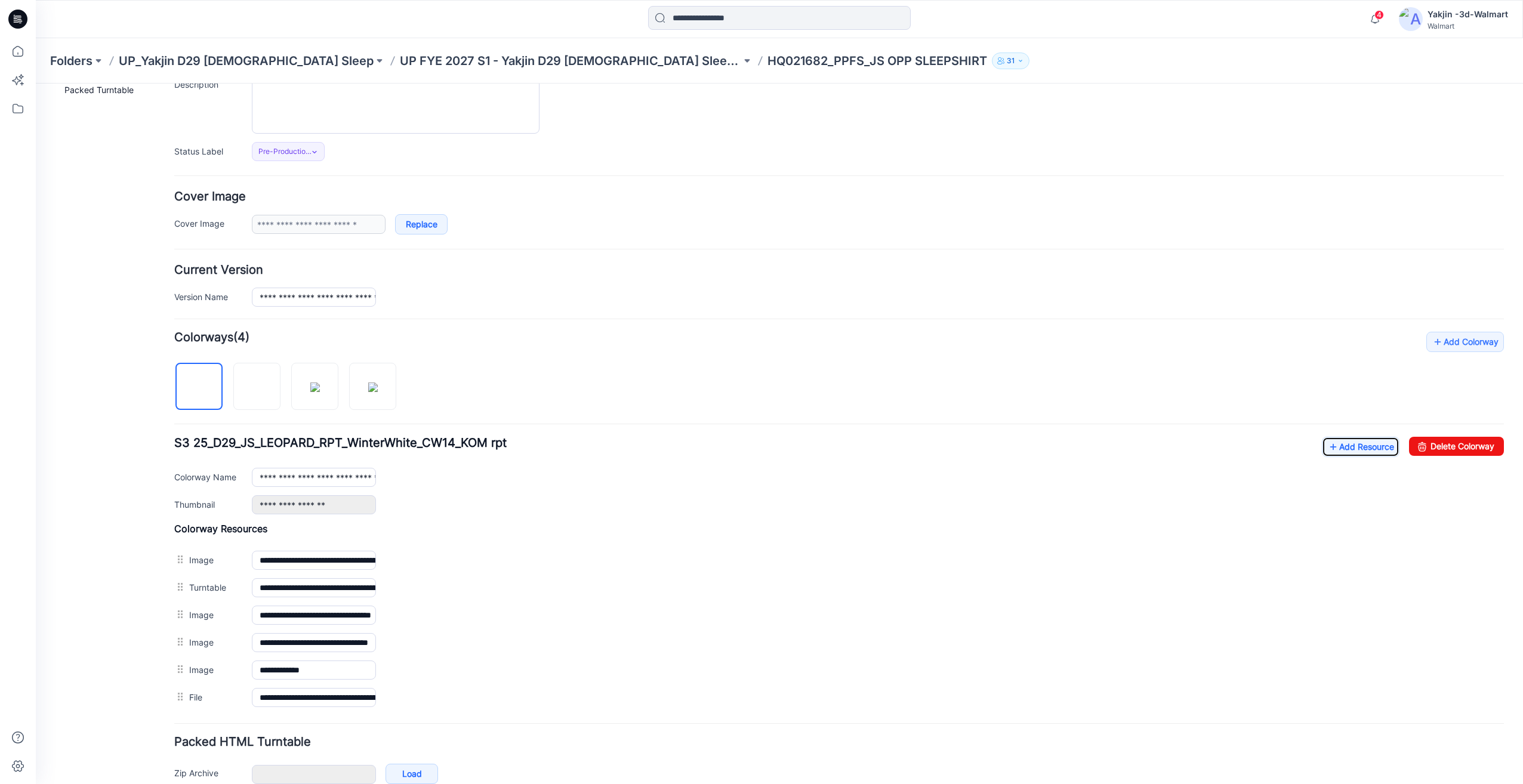
scroll to position [0, 0]
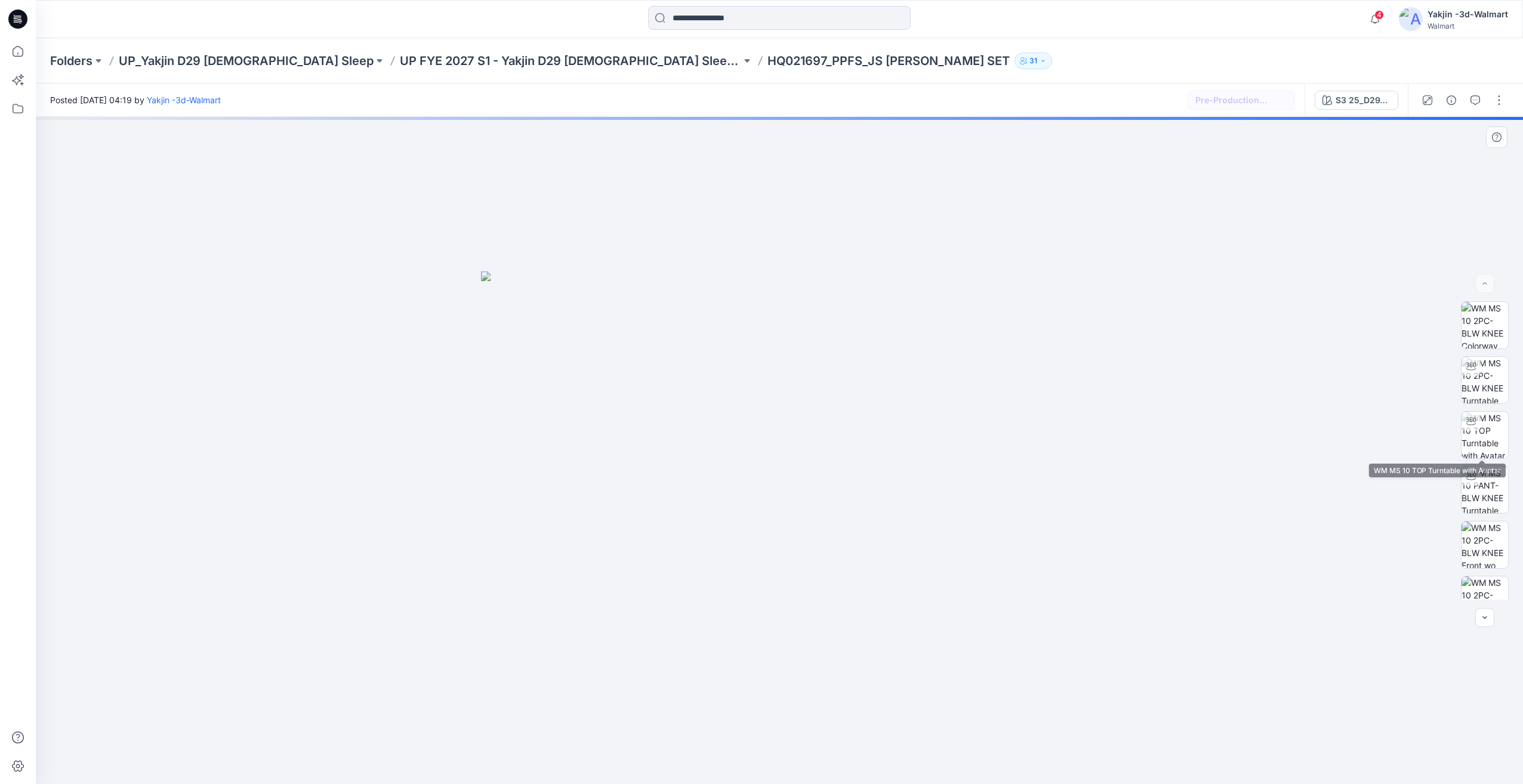
scroll to position [353, 0]
